Goal: Find specific page/section: Find specific page/section

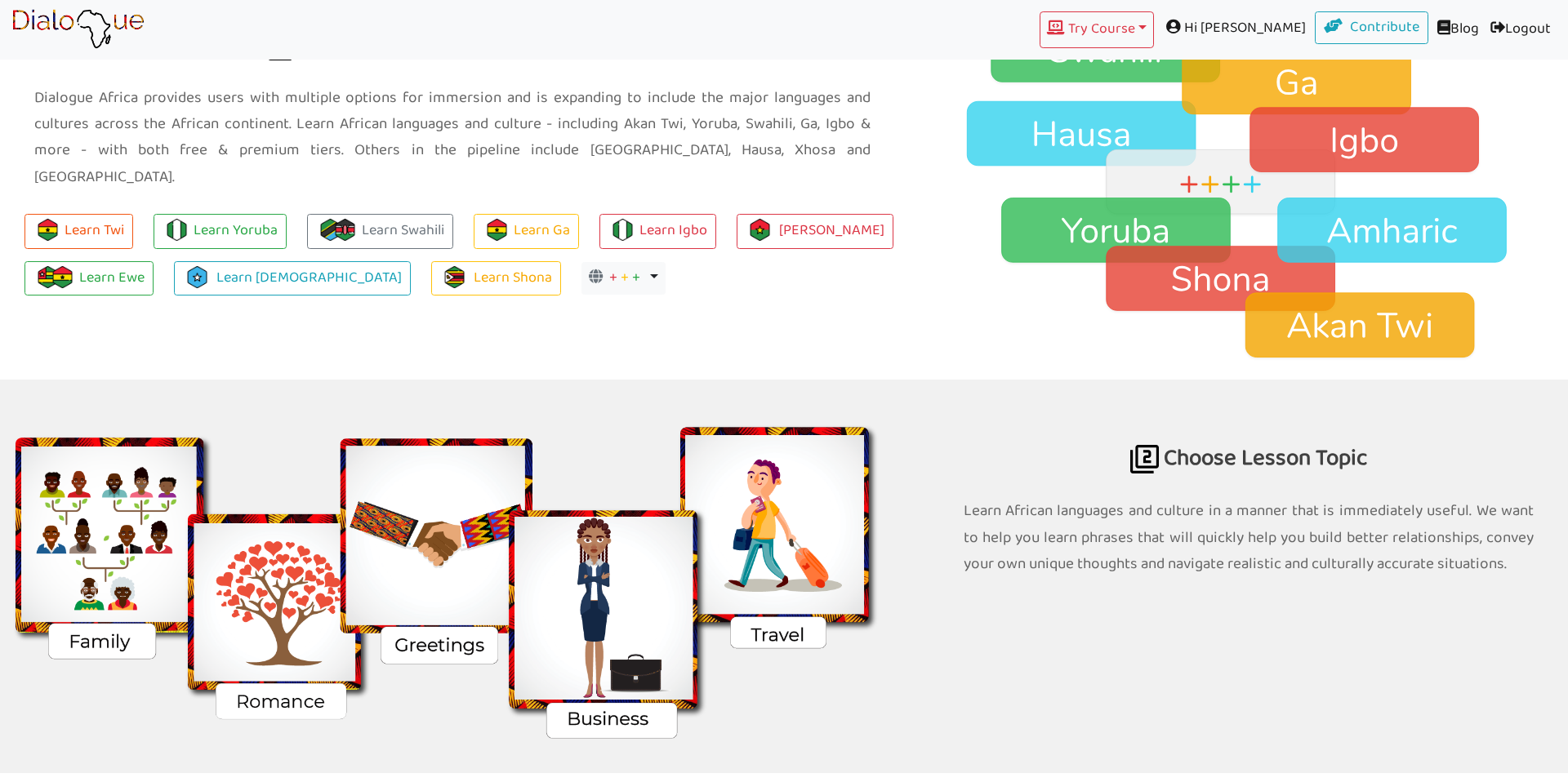
scroll to position [1942, 0]
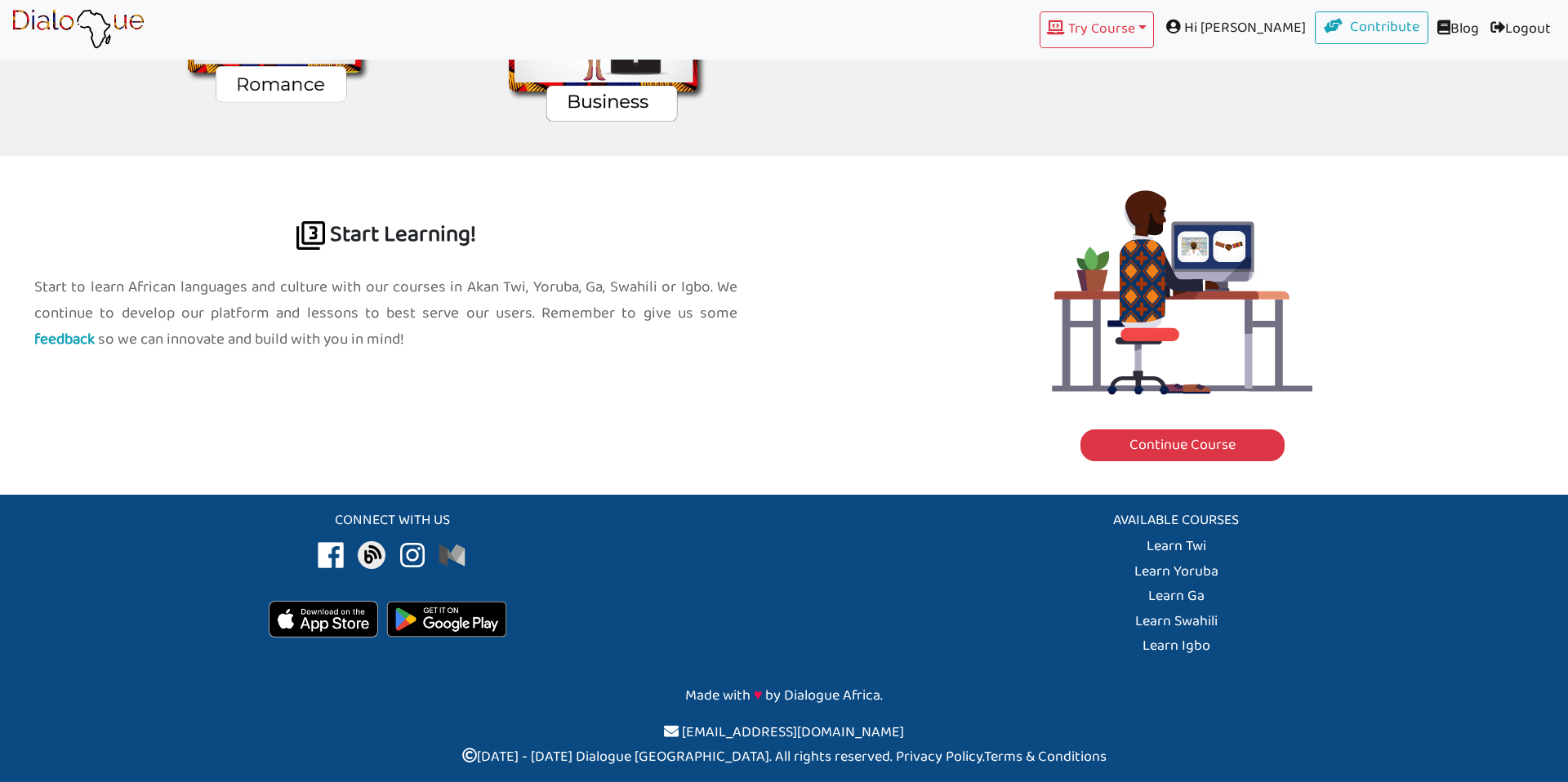
click at [309, 621] on img at bounding box center [323, 619] width 109 height 37
click at [426, 623] on img at bounding box center [446, 619] width 137 height 53
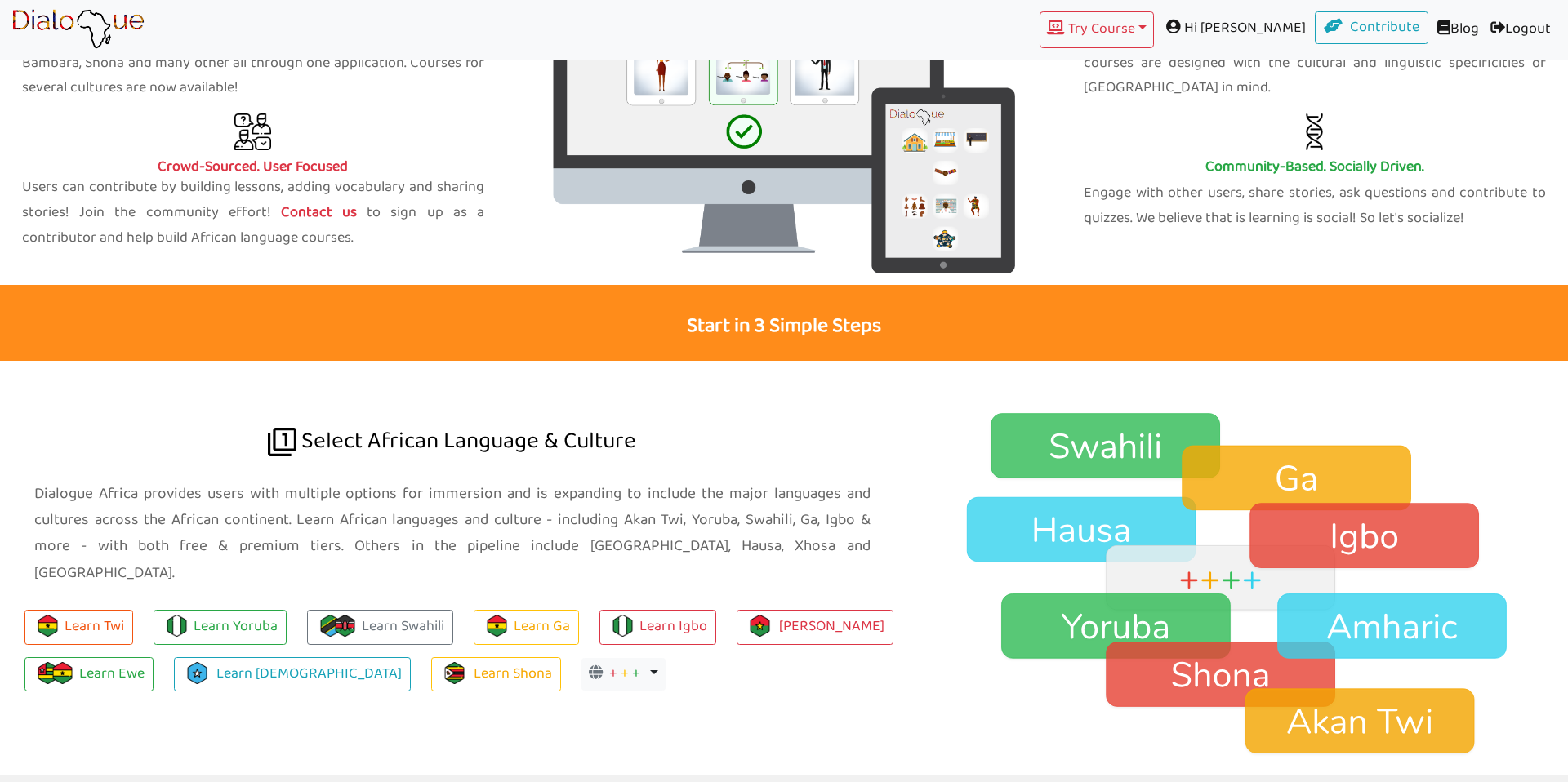
scroll to position [1942, 0]
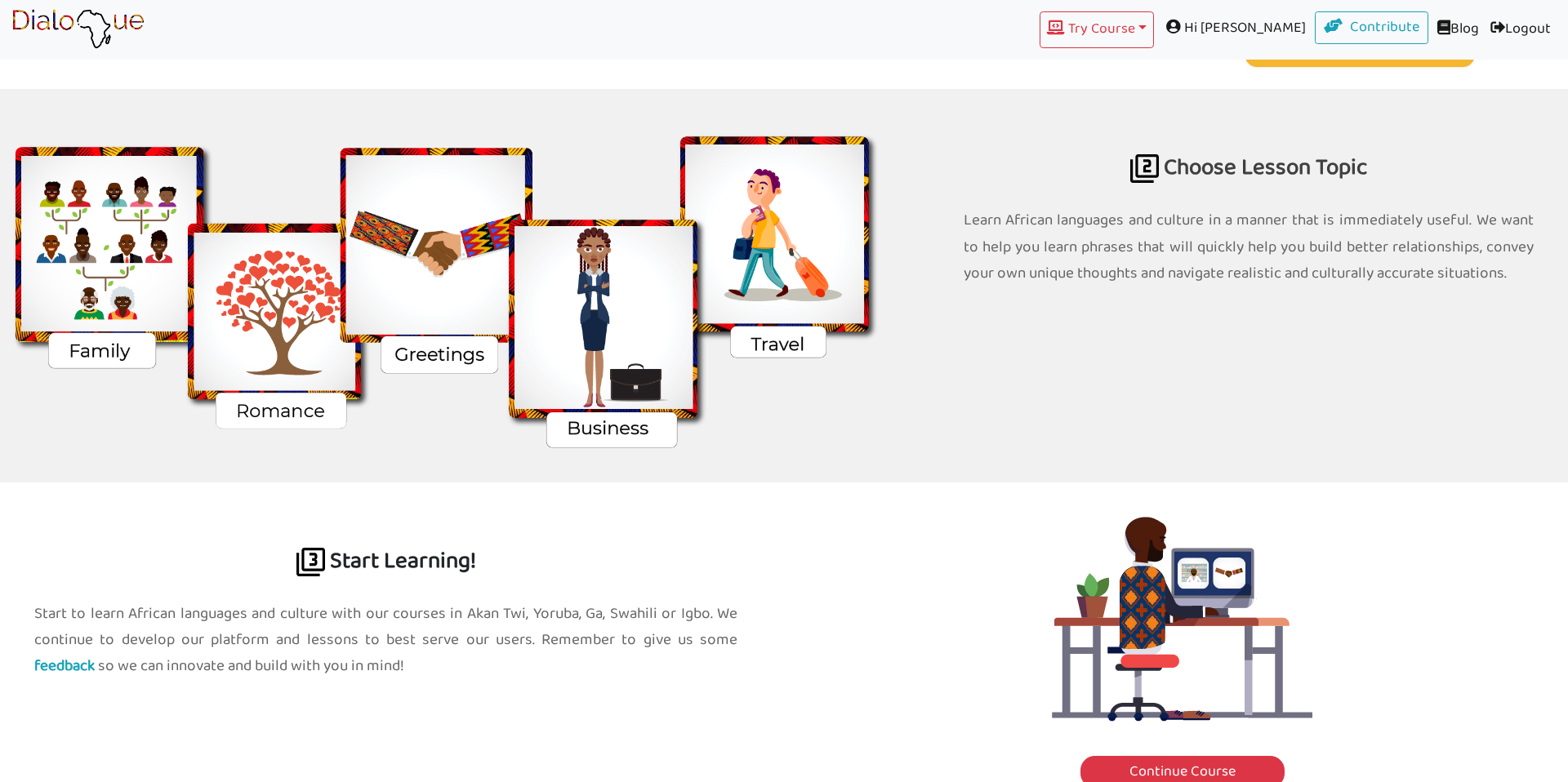
scroll to position [1942, 0]
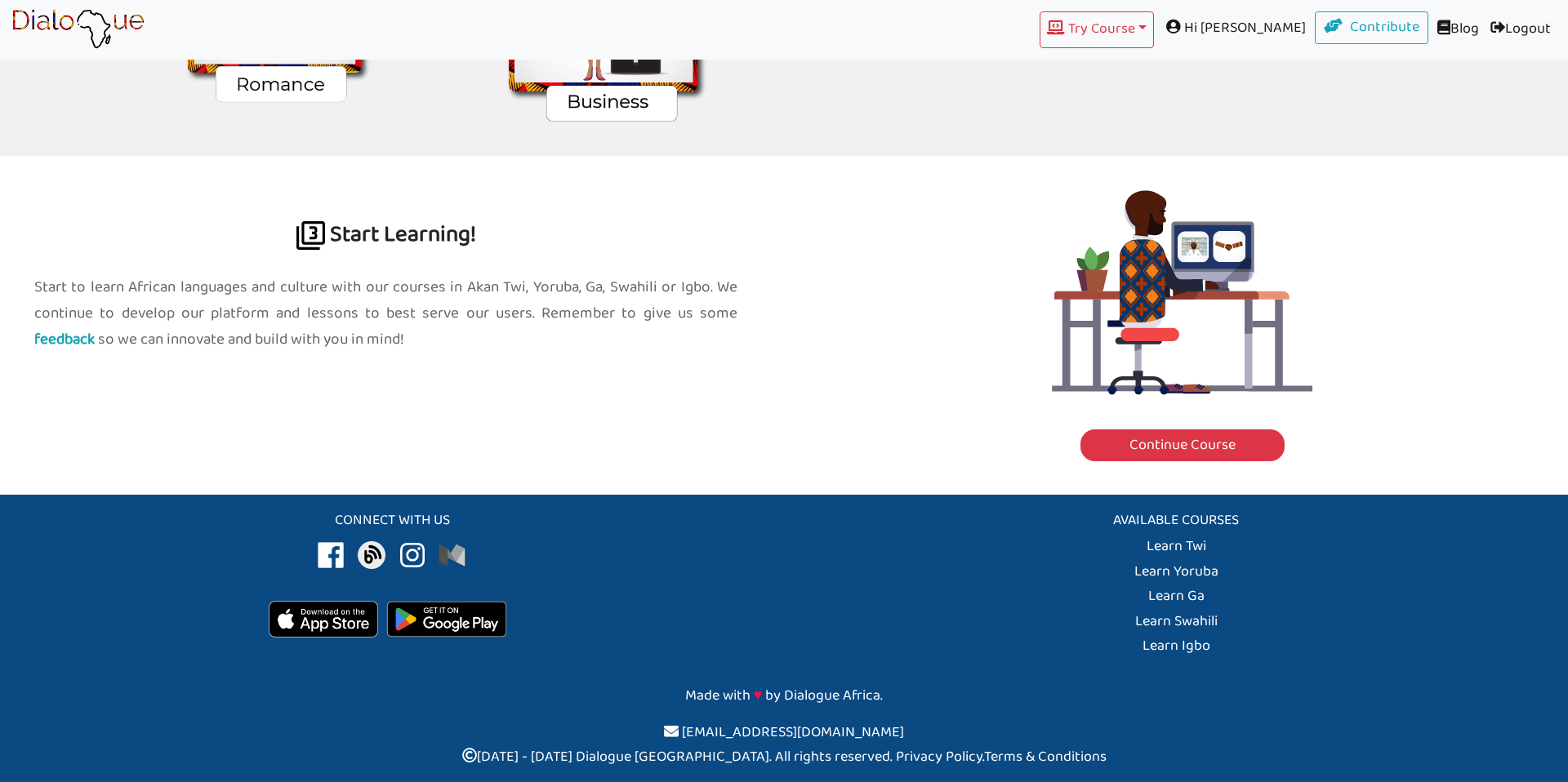
click at [443, 614] on img at bounding box center [446, 619] width 137 height 53
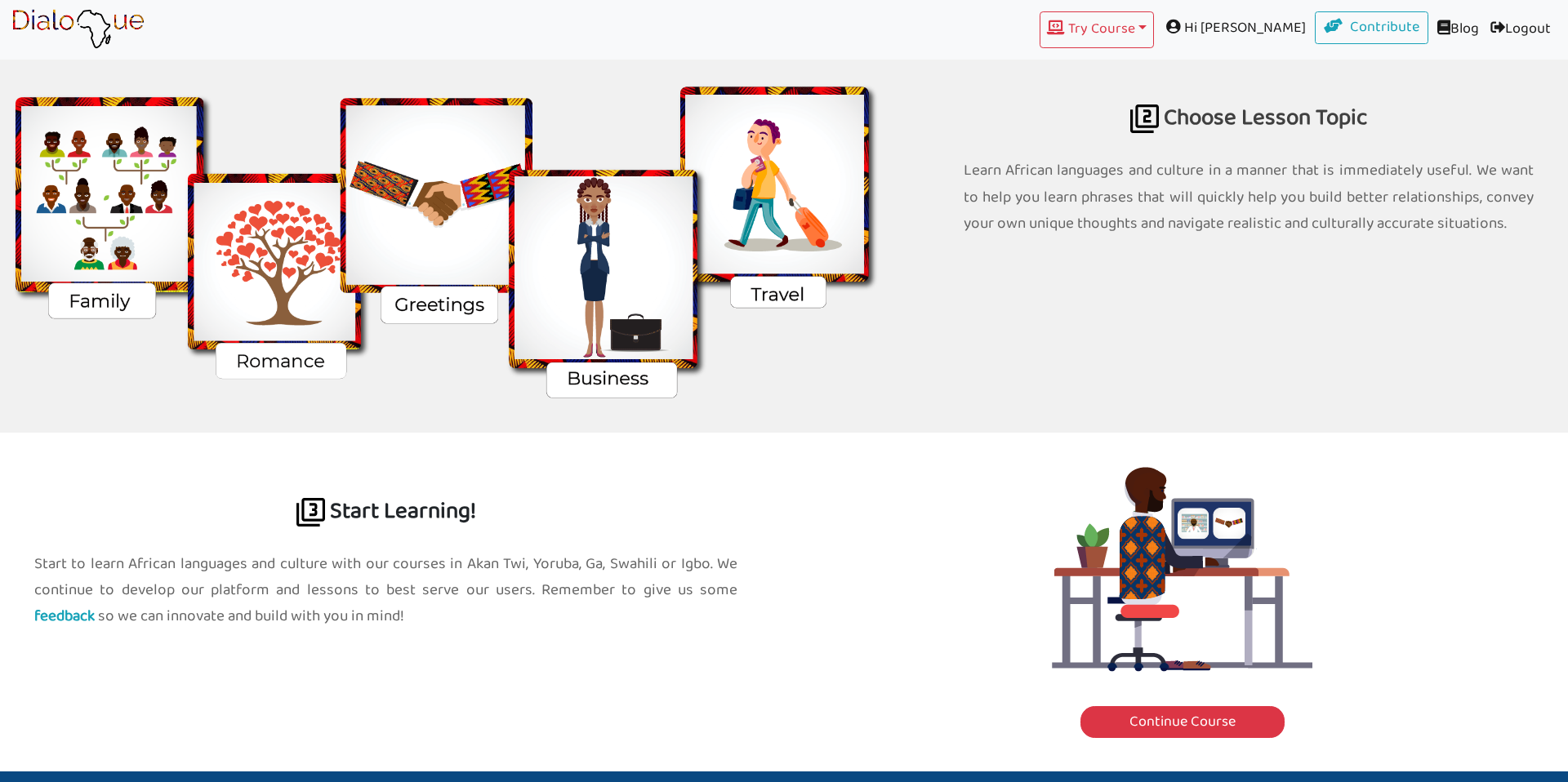
scroll to position [1942, 0]
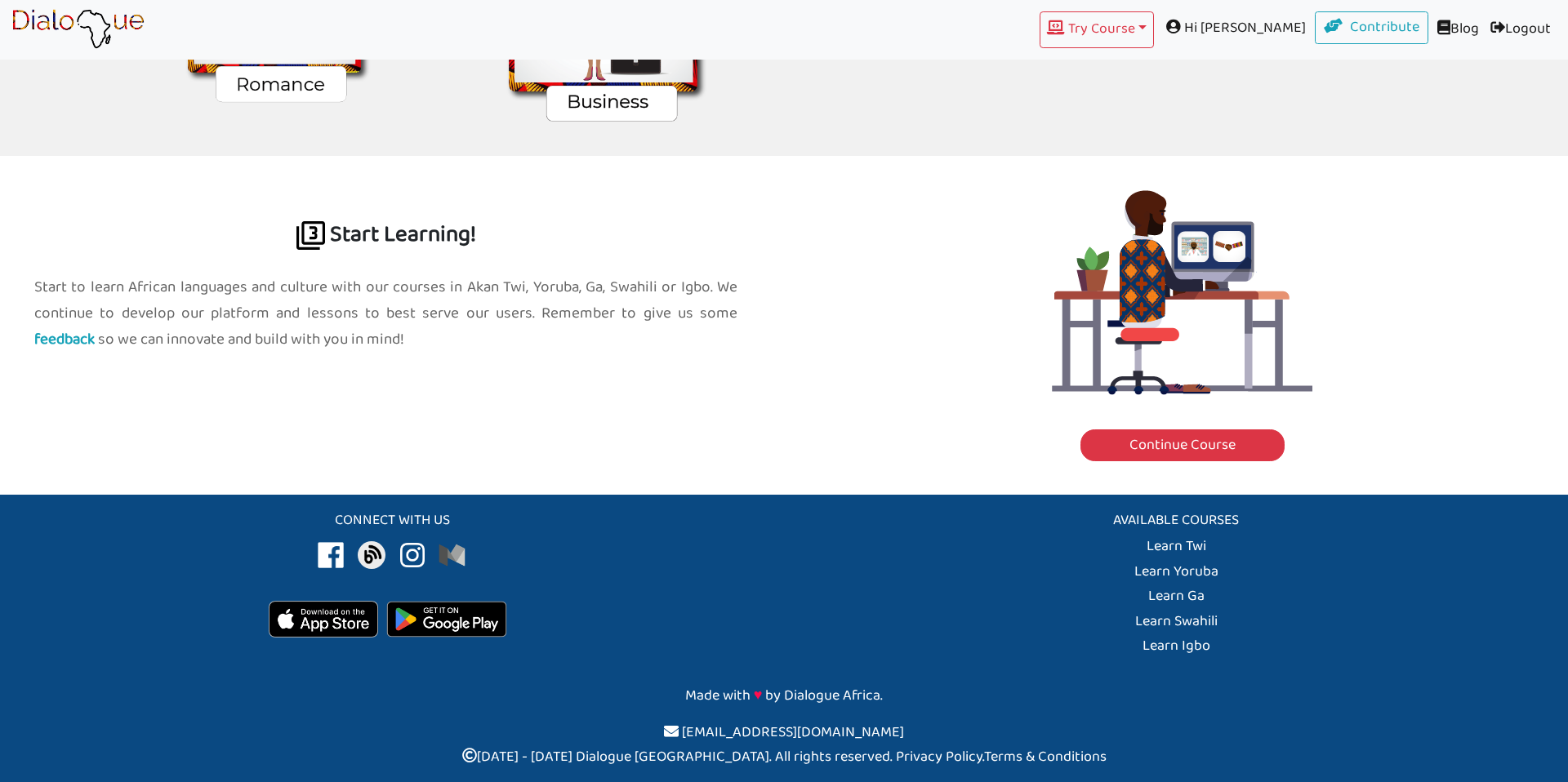
click at [438, 622] on img at bounding box center [446, 619] width 137 height 53
